Goal: Book appointment/travel/reservation

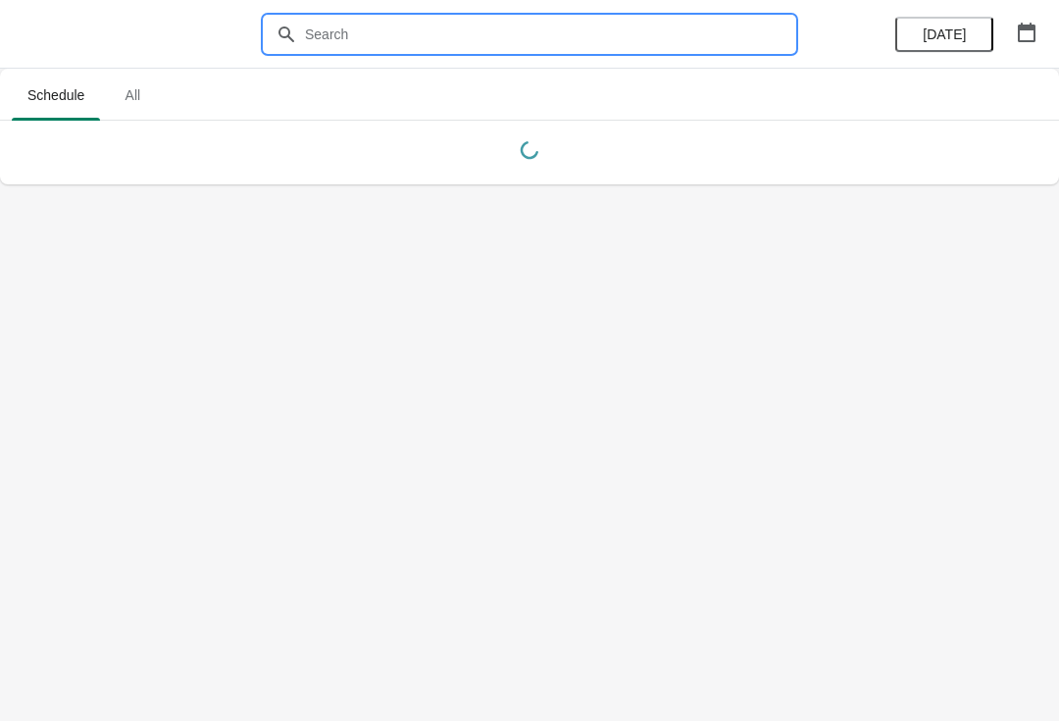
click at [435, 34] on input "text" at bounding box center [549, 34] width 490 height 35
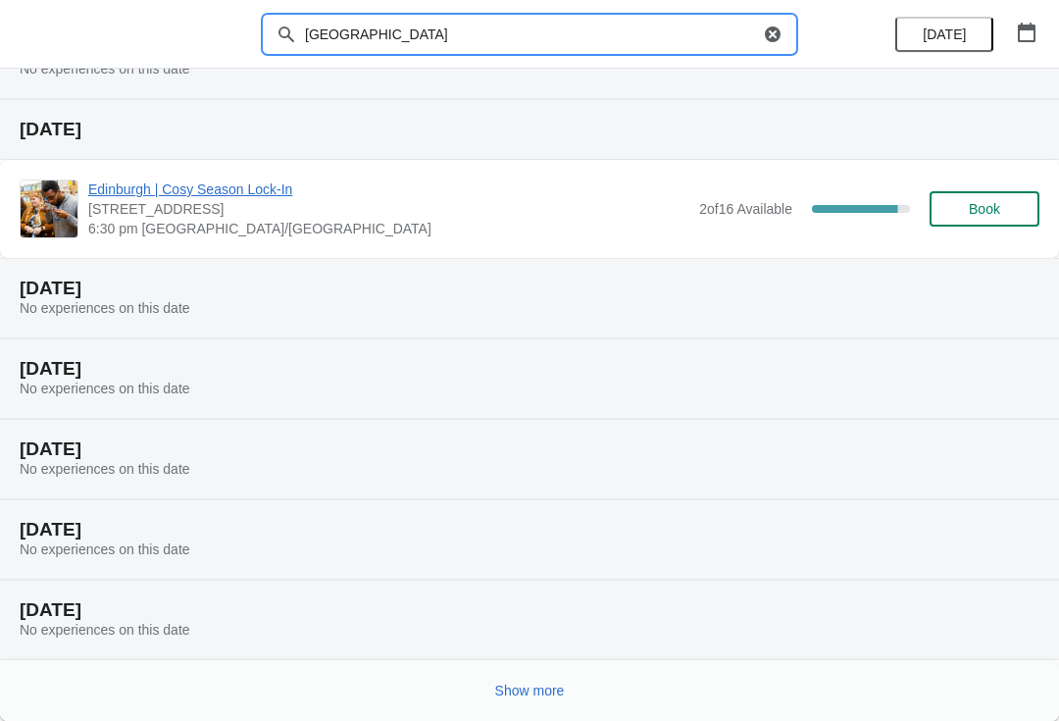
scroll to position [182, 0]
type input "[GEOGRAPHIC_DATA]"
click at [605, 220] on span "6:30 pm [GEOGRAPHIC_DATA]/[GEOGRAPHIC_DATA]" at bounding box center [388, 229] width 601 height 20
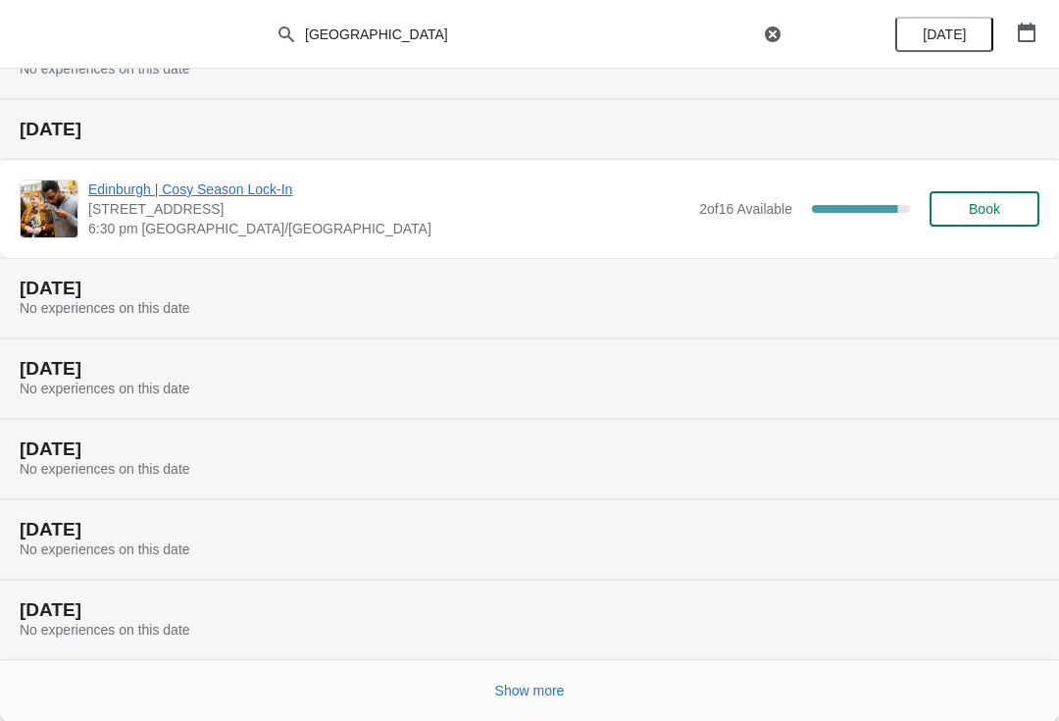
click at [985, 210] on span "Book" at bounding box center [984, 209] width 31 height 16
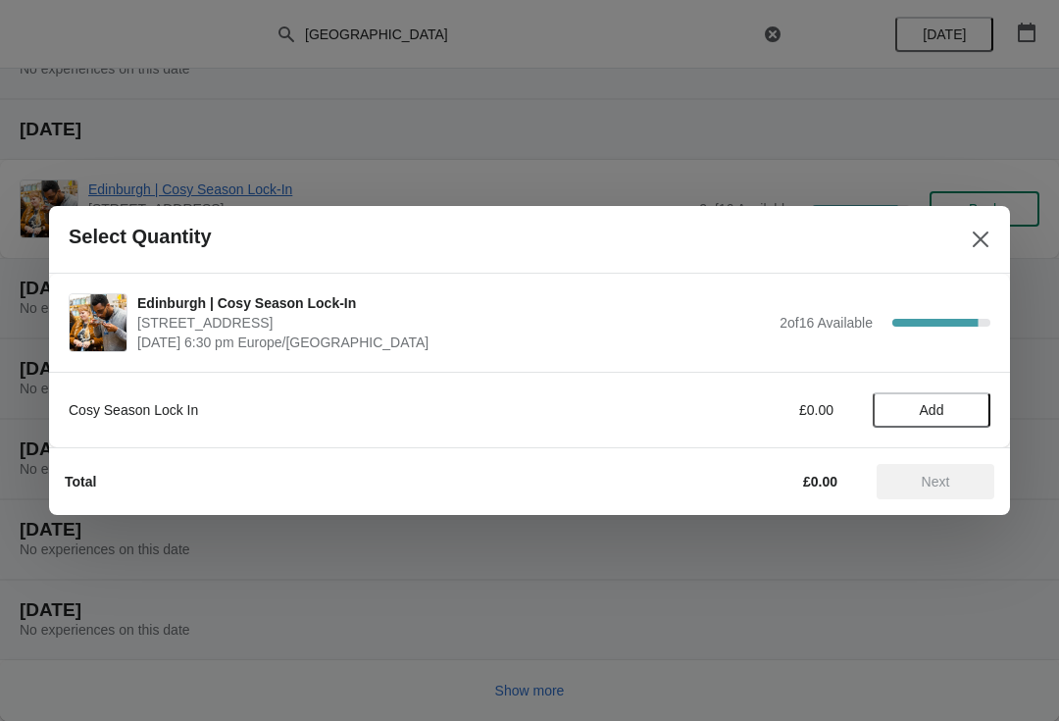
click at [955, 410] on span "Add" at bounding box center [931, 410] width 82 height 16
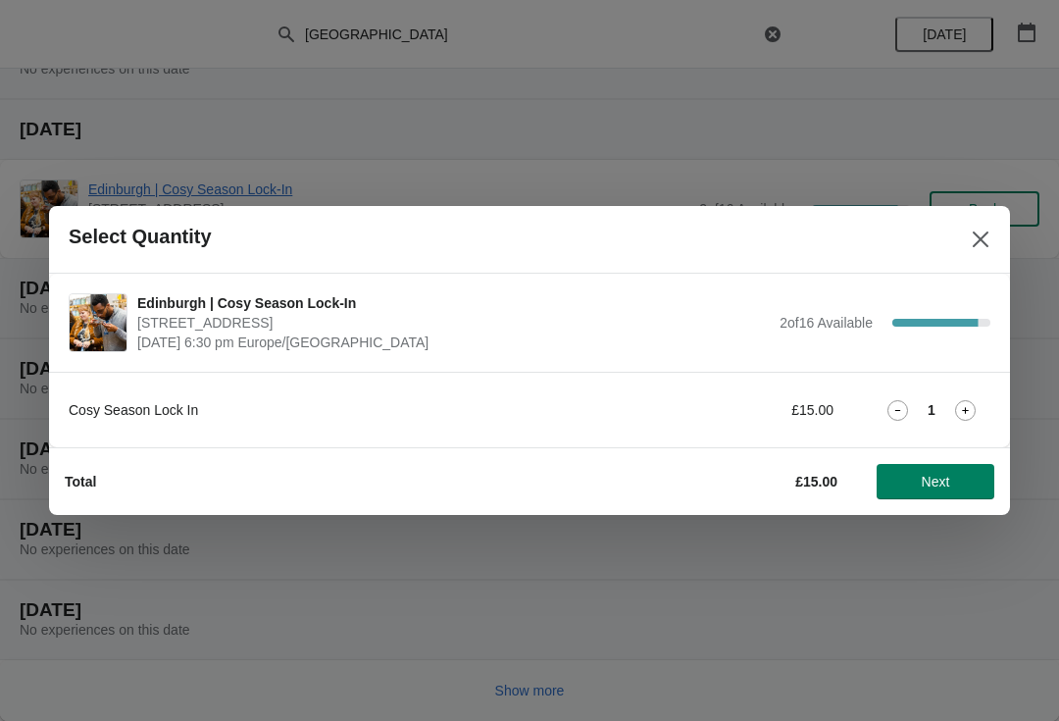
click at [969, 409] on icon at bounding box center [965, 410] width 21 height 21
click at [939, 483] on span "Next" at bounding box center [935, 481] width 28 height 16
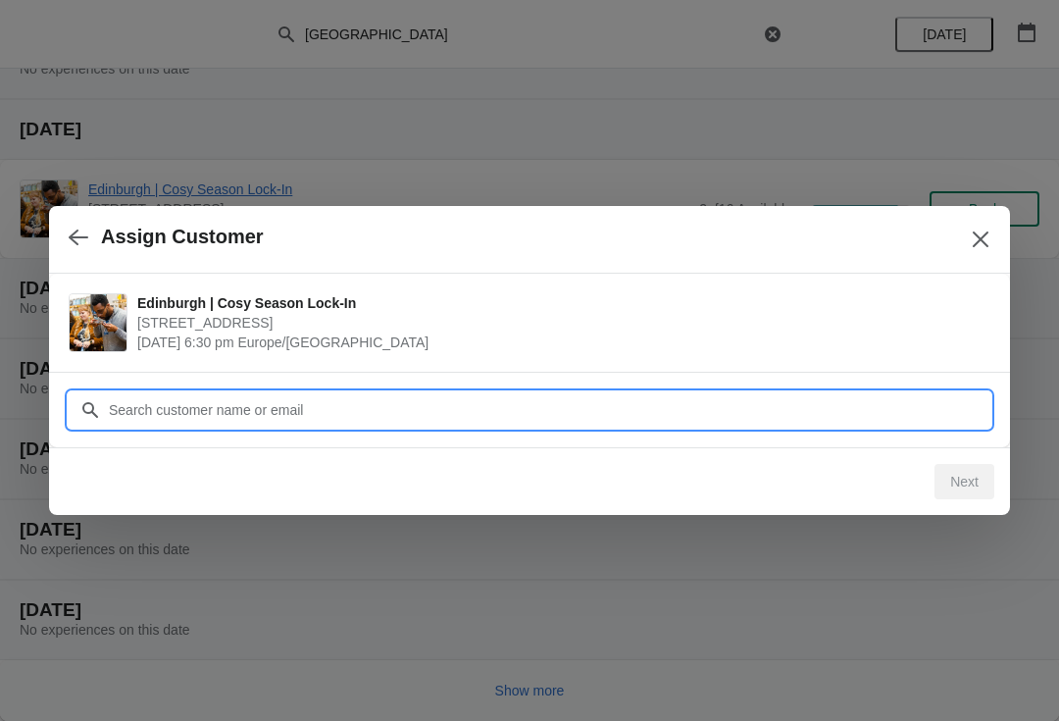
click at [137, 417] on input "Customer" at bounding box center [549, 409] width 882 height 35
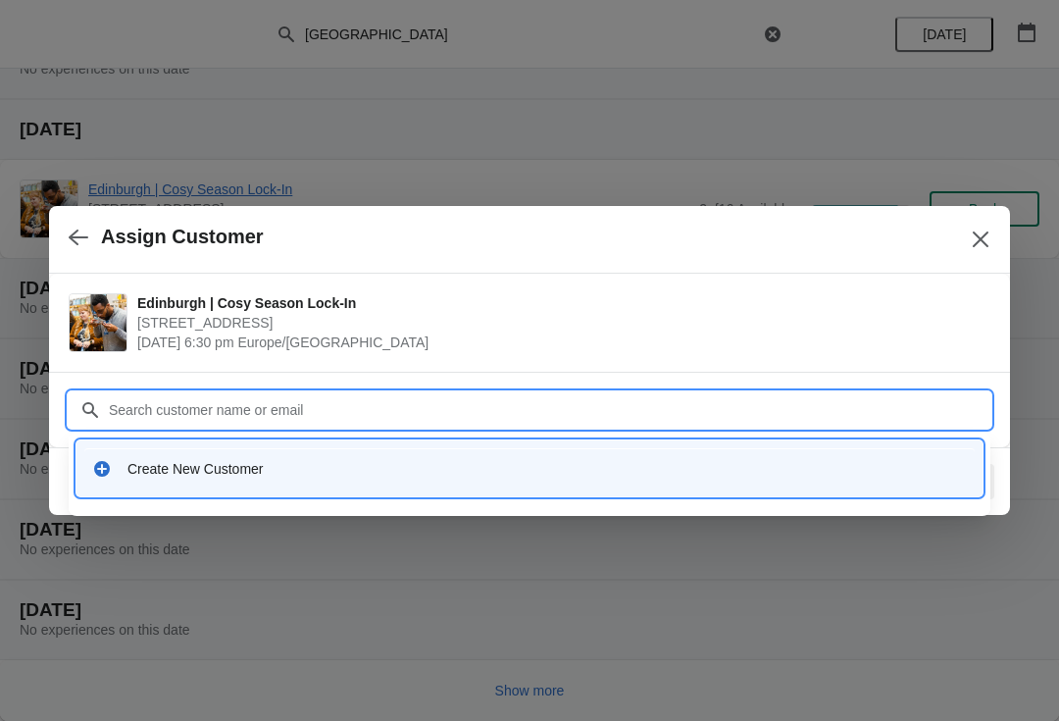
type input "L"
type input "A"
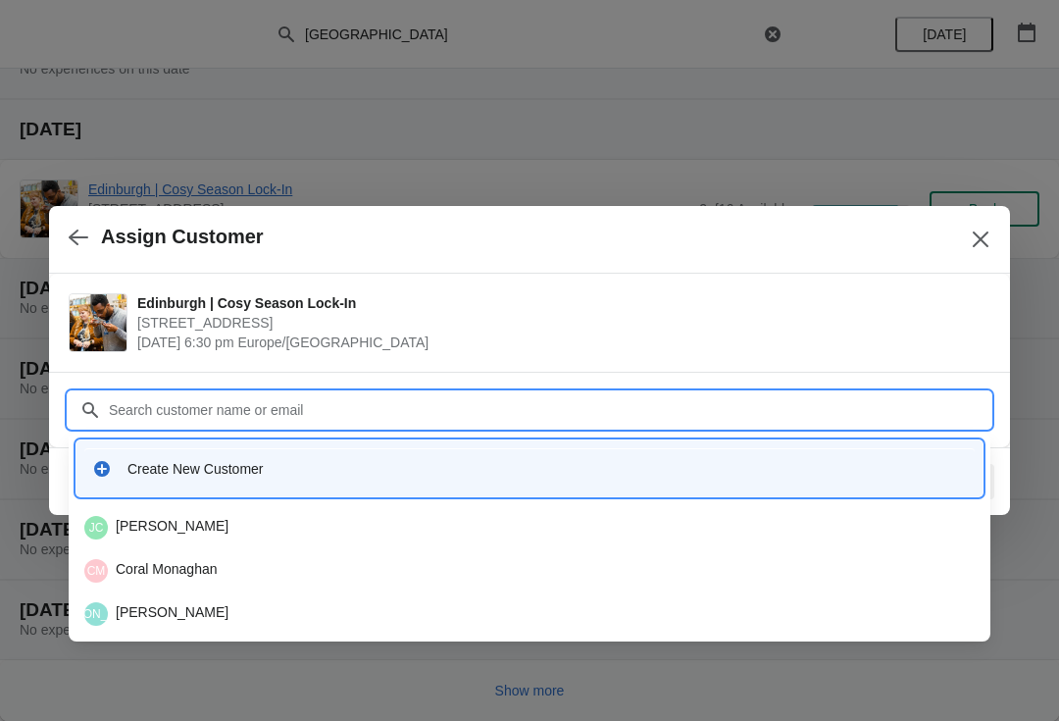
type input "A"
type input "[EMAIL_ADDRESS][DOMAIN_NAME]"
click at [274, 470] on div "Create New Customer" at bounding box center [546, 469] width 839 height 20
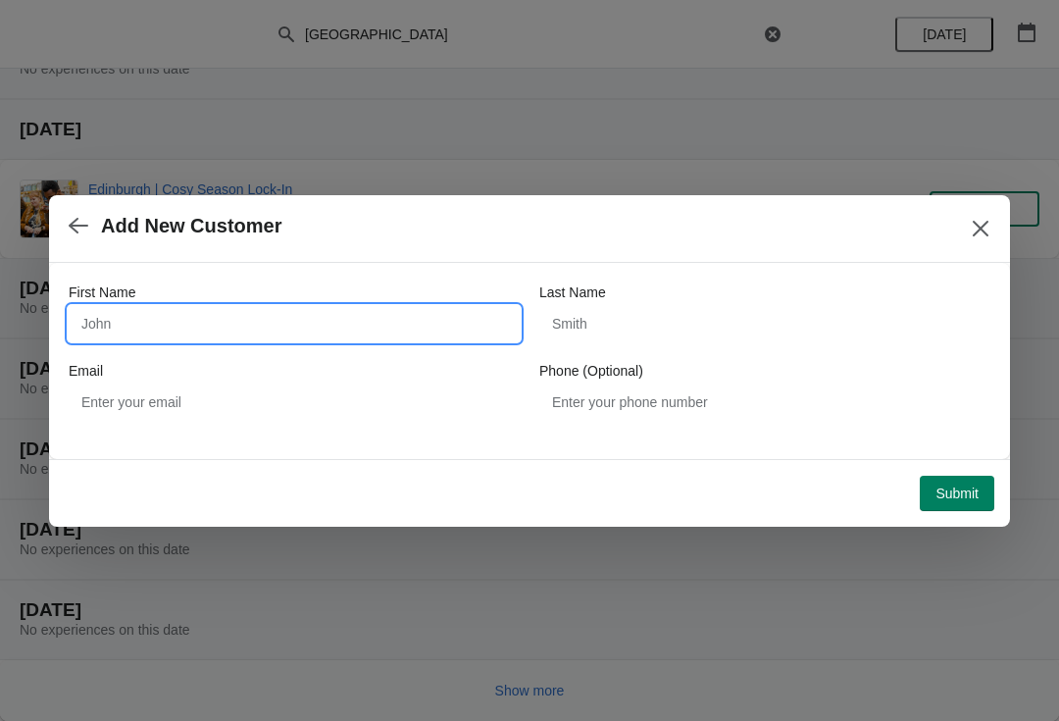
click at [161, 325] on input "First Name" at bounding box center [294, 323] width 451 height 35
type input "Alizeh"
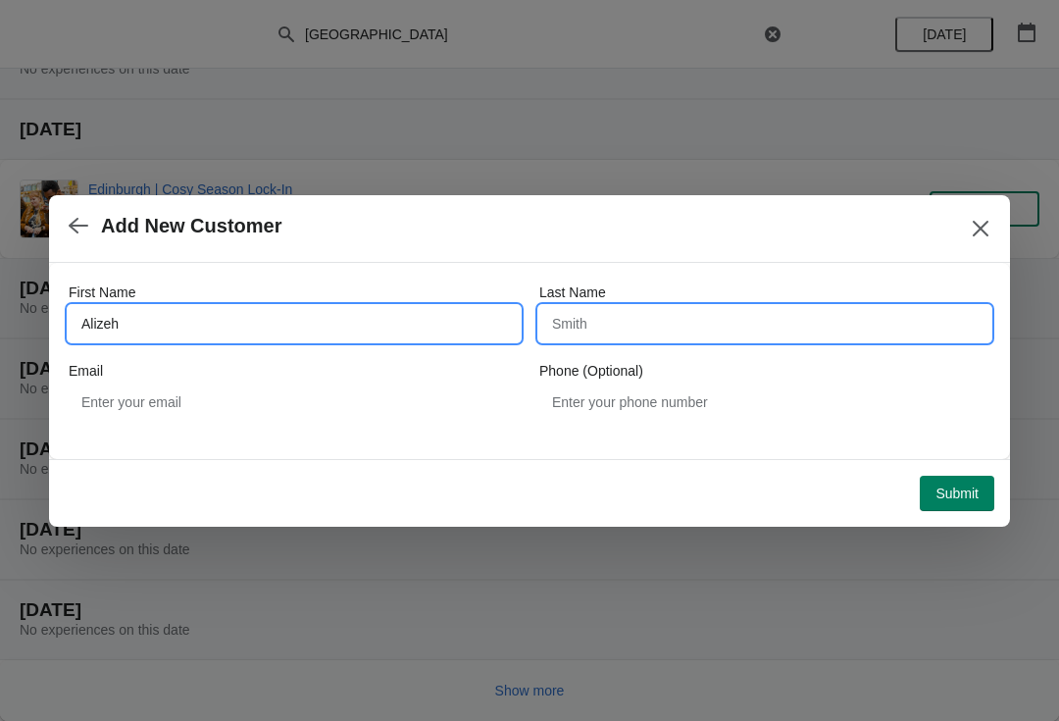
click at [603, 324] on input "Last Name" at bounding box center [764, 323] width 451 height 35
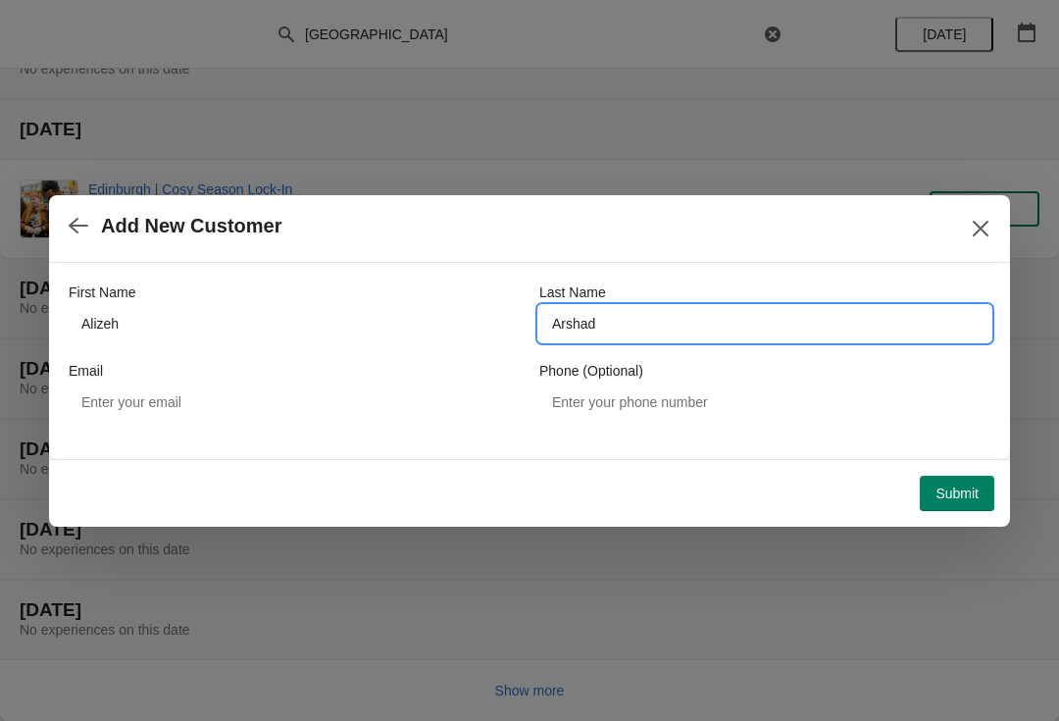
type input "Arshad"
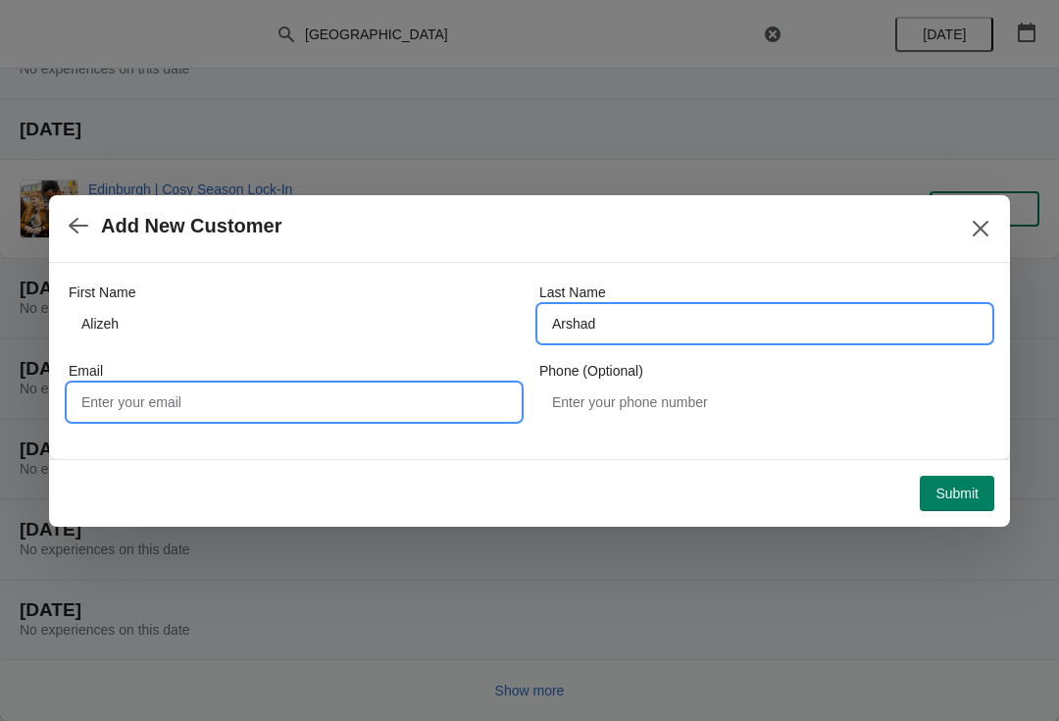
click at [293, 396] on input "Email" at bounding box center [294, 401] width 451 height 35
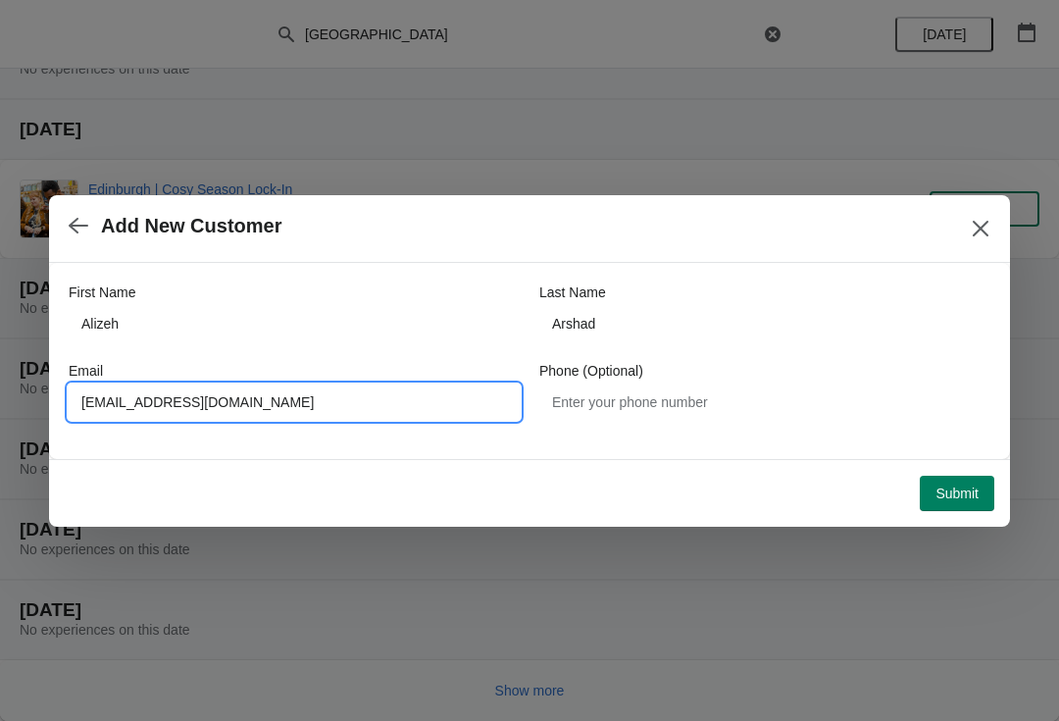
type input "[EMAIL_ADDRESS][DOMAIN_NAME]"
click at [964, 492] on span "Submit" at bounding box center [956, 493] width 43 height 16
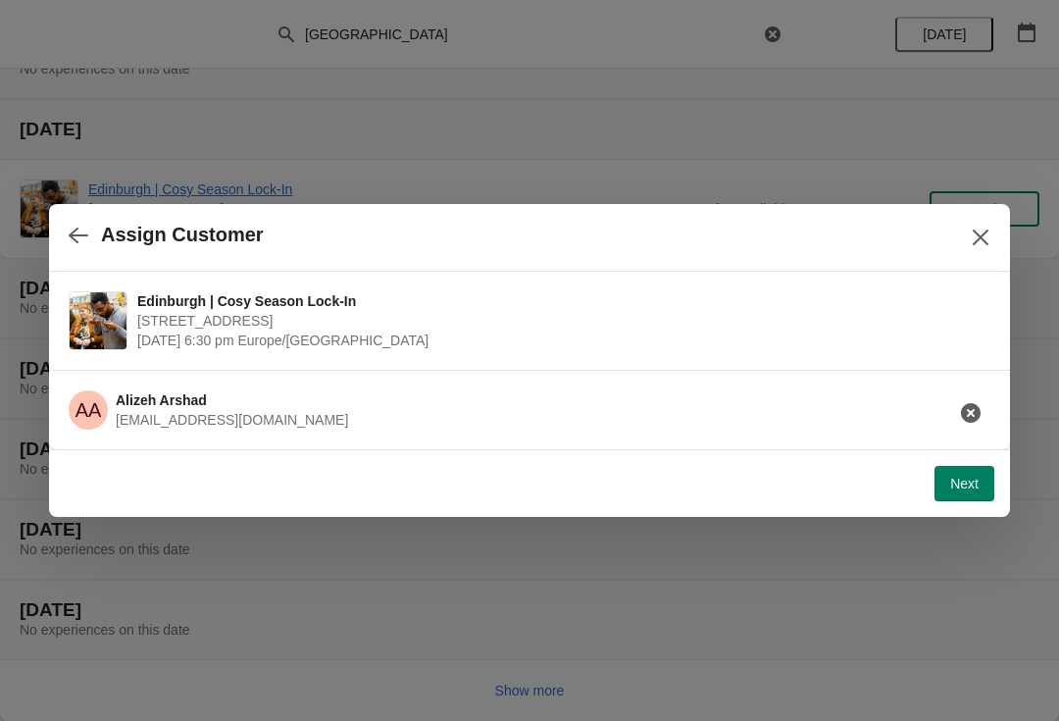
click at [971, 484] on span "Next" at bounding box center [964, 483] width 28 height 16
select select "No"
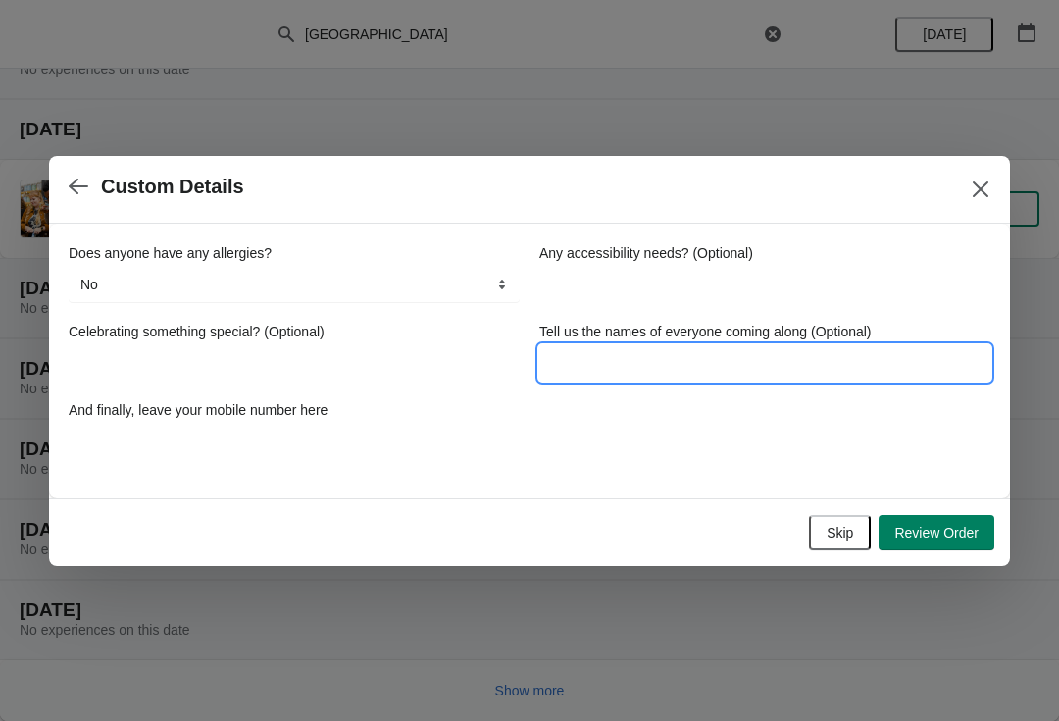
click at [625, 361] on input "Tell us the names of everyone coming along (Optional)" at bounding box center [764, 362] width 451 height 35
type input "Alizeh"
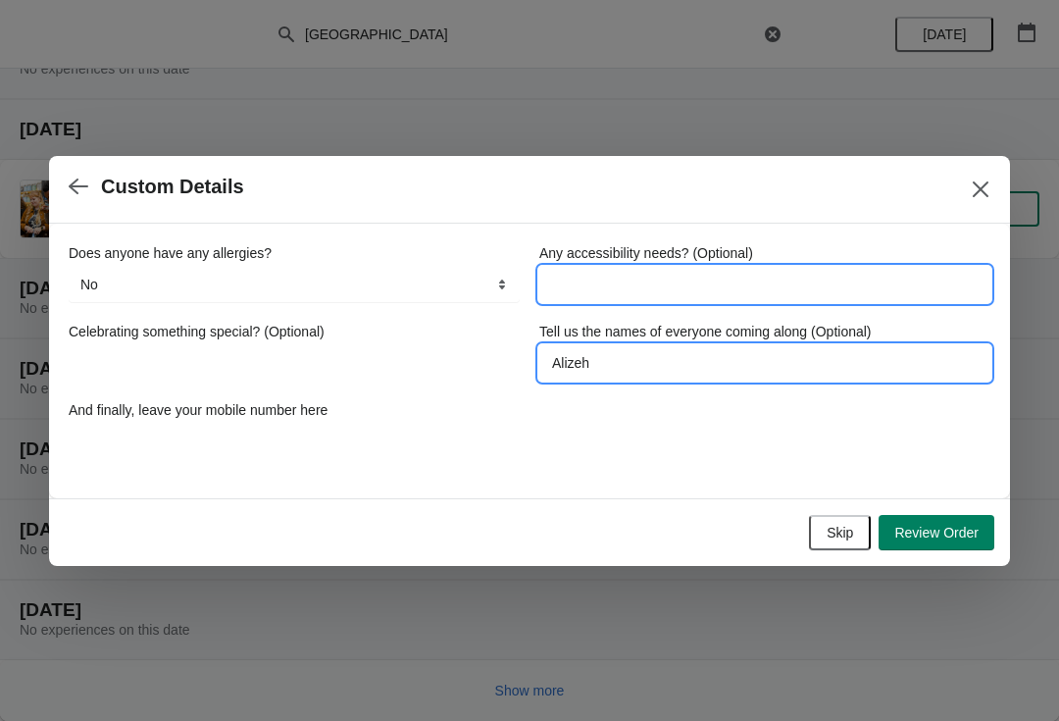
click at [637, 290] on input "Any accessibility needs? (Optional)" at bounding box center [764, 284] width 451 height 35
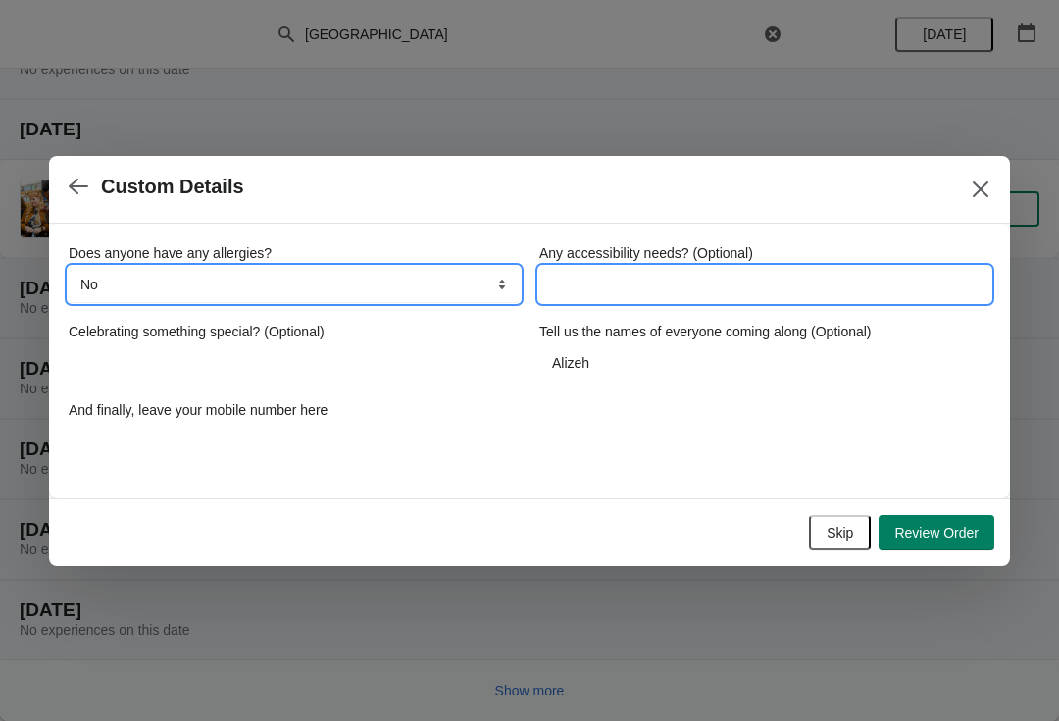
click at [490, 281] on select "No Yes, nuts Yes, wheat Yes, other" at bounding box center [294, 284] width 451 height 35
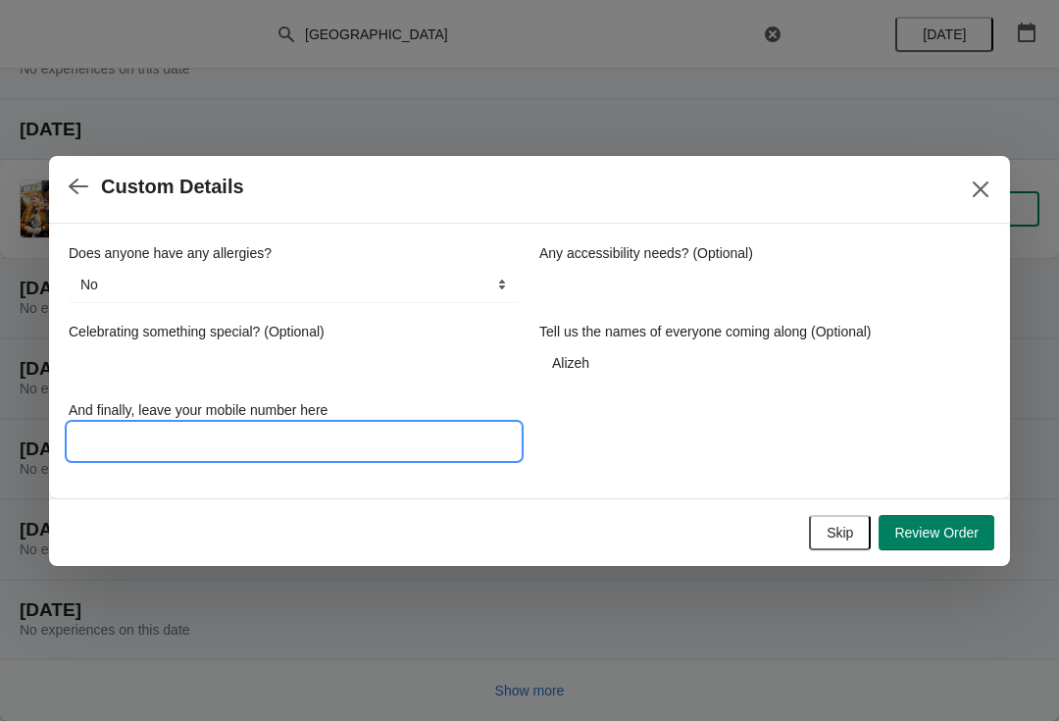
click at [214, 437] on input "And finally, leave your mobile number here" at bounding box center [294, 440] width 451 height 35
type input "07459414252"
click at [934, 529] on span "Review Order" at bounding box center [936, 532] width 84 height 16
